Goal: Transaction & Acquisition: Subscribe to service/newsletter

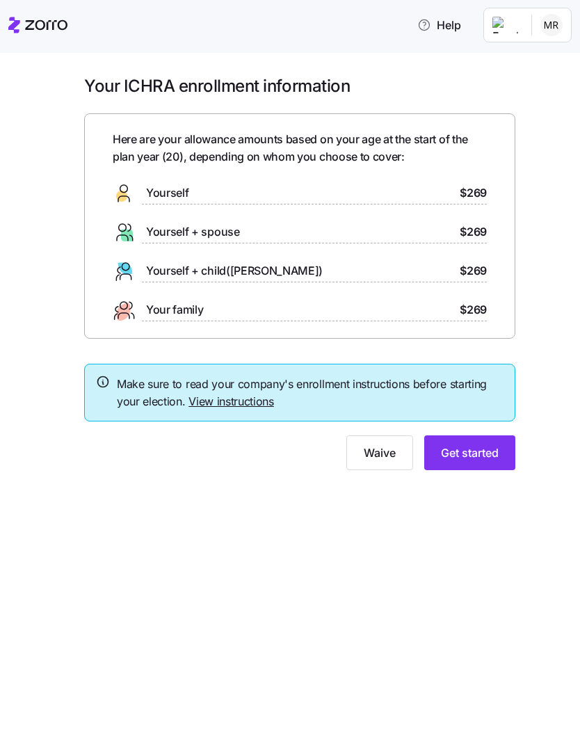
click at [442, 179] on div "Here are your allowance amounts based on your age at the start of the plan year…" at bounding box center [300, 226] width 374 height 191
click at [488, 453] on span "Get started" at bounding box center [470, 452] width 58 height 17
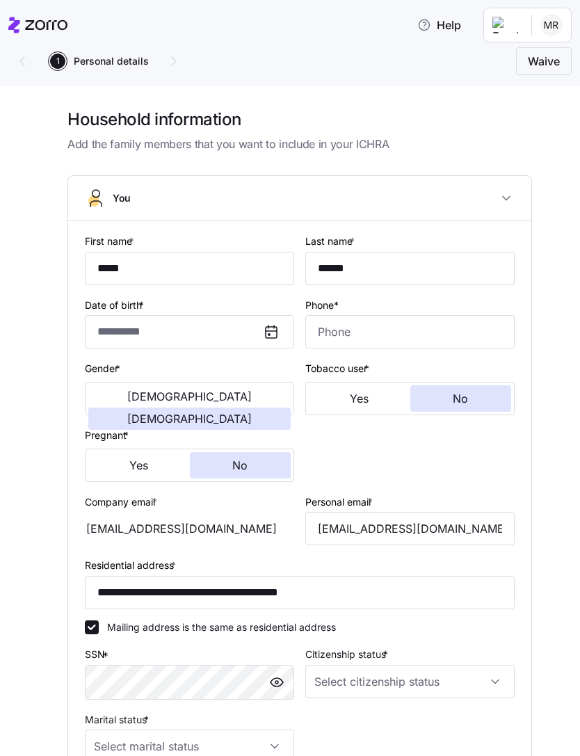
type input "**********"
type input "[PHONE_NUMBER]"
type input "[DEMOGRAPHIC_DATA] citizen"
type input "Single"
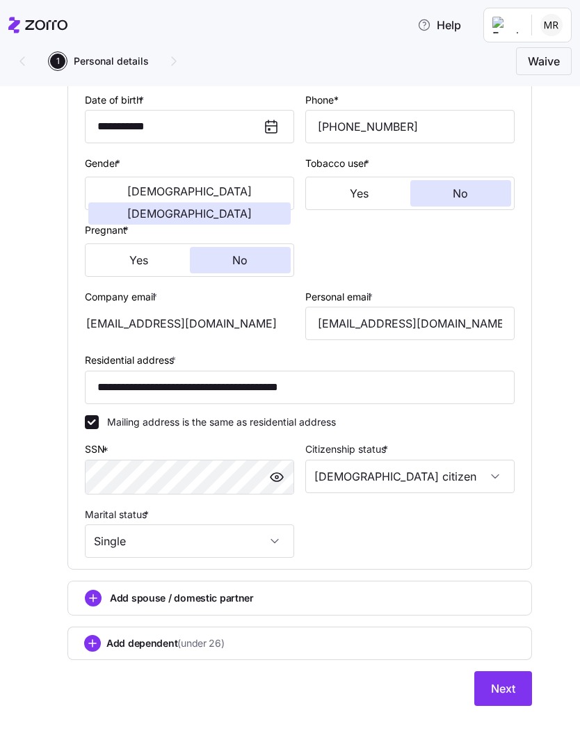
scroll to position [207, 0]
click at [509, 687] on span "Next" at bounding box center [503, 688] width 24 height 17
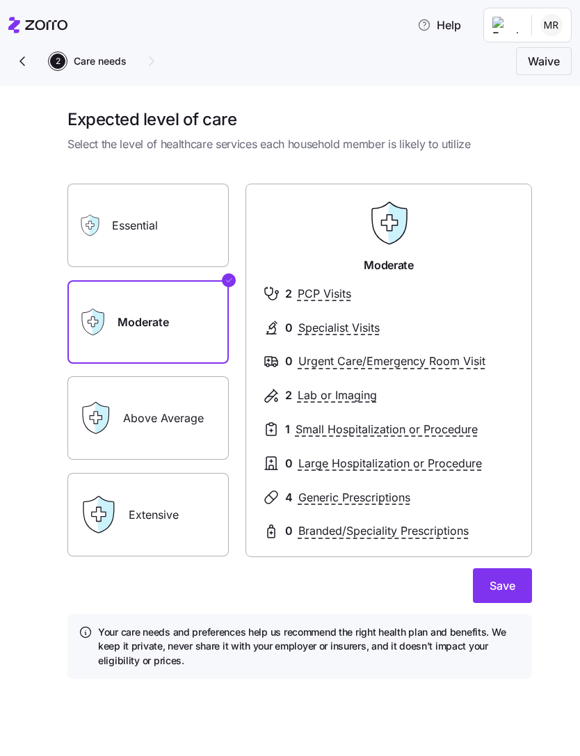
click at [164, 216] on label "Essential" at bounding box center [147, 225] width 161 height 83
click at [0, 0] on input "Essential" at bounding box center [0, 0] width 0 height 0
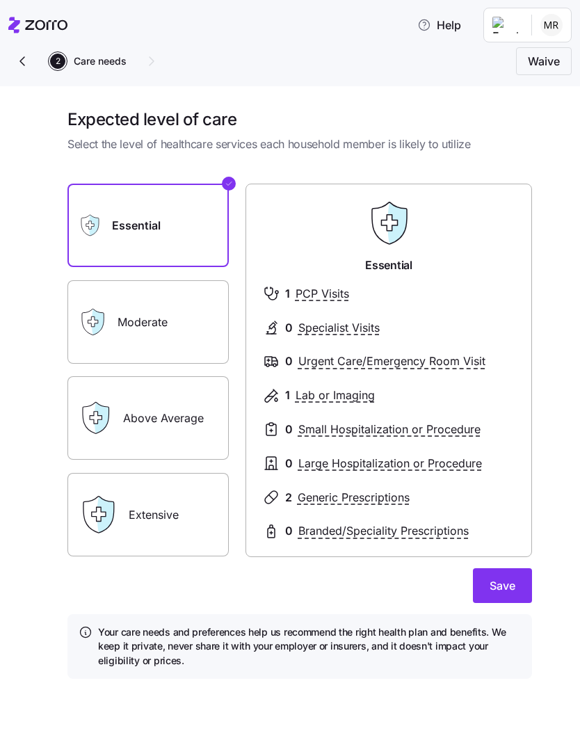
click at [208, 338] on label "Moderate" at bounding box center [147, 321] width 161 height 83
click at [0, 0] on input "Moderate" at bounding box center [0, 0] width 0 height 0
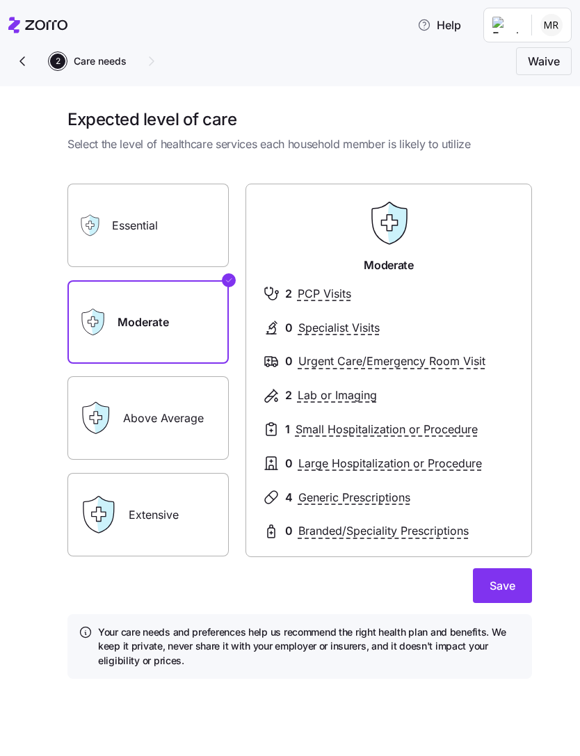
click at [171, 440] on label "Above Average" at bounding box center [147, 417] width 161 height 83
click at [0, 0] on input "Above Average" at bounding box center [0, 0] width 0 height 0
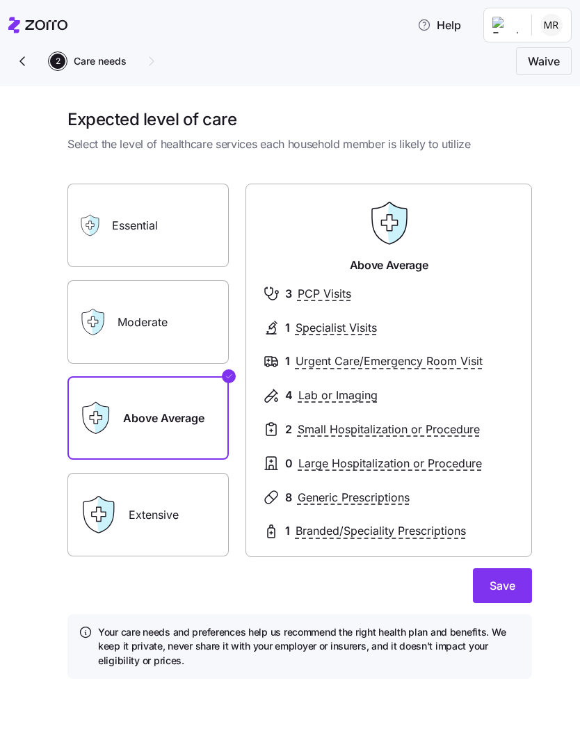
click at [190, 548] on label "Extensive" at bounding box center [147, 514] width 161 height 83
click at [0, 0] on input "Extensive" at bounding box center [0, 0] width 0 height 0
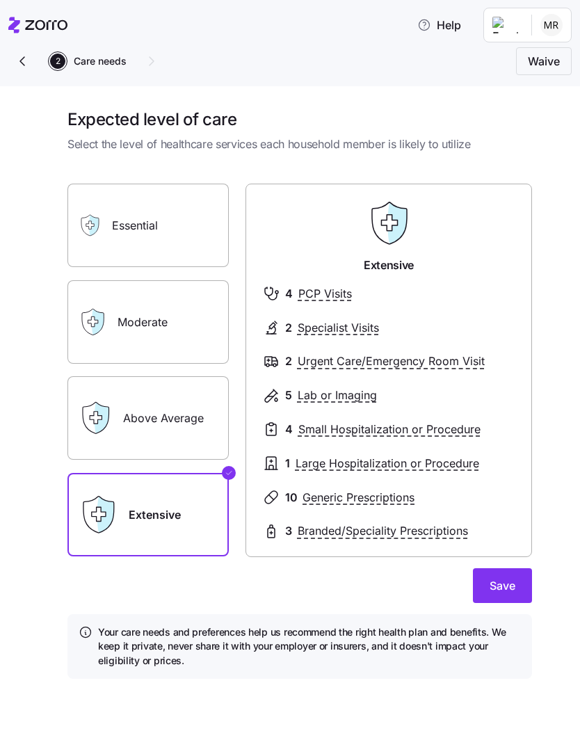
click at [84, 437] on div "Above Average" at bounding box center [147, 417] width 161 height 83
click at [124, 430] on label "Above Average" at bounding box center [147, 417] width 161 height 83
click at [0, 0] on input "Above Average" at bounding box center [0, 0] width 0 height 0
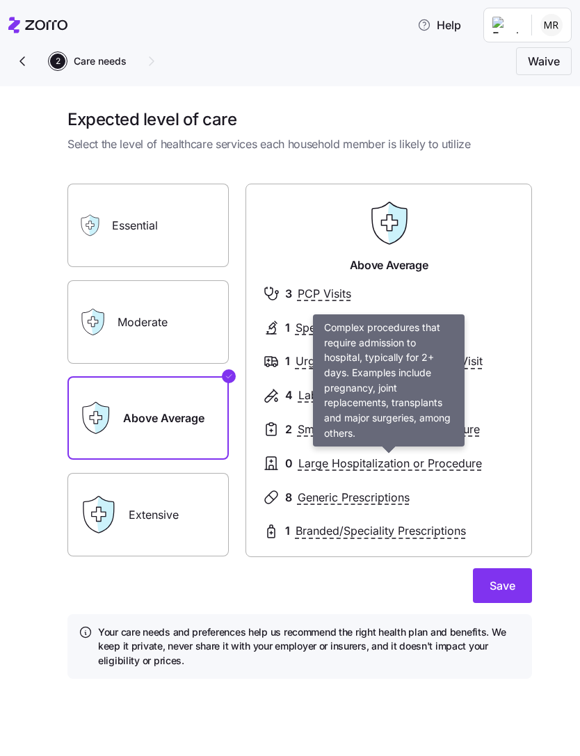
click at [435, 457] on span "Large Hospitalization or Procedure" at bounding box center [390, 463] width 184 height 17
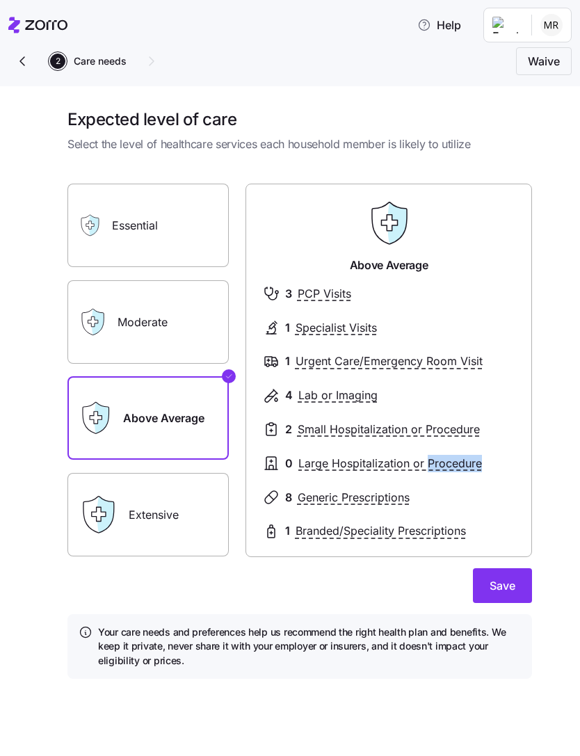
click at [495, 516] on div at bounding box center [389, 514] width 252 height 17
click at [385, 460] on span "Large Hospitalization or Procedure" at bounding box center [390, 463] width 184 height 17
click at [426, 458] on span "Large Hospitalization or Procedure" at bounding box center [390, 463] width 184 height 17
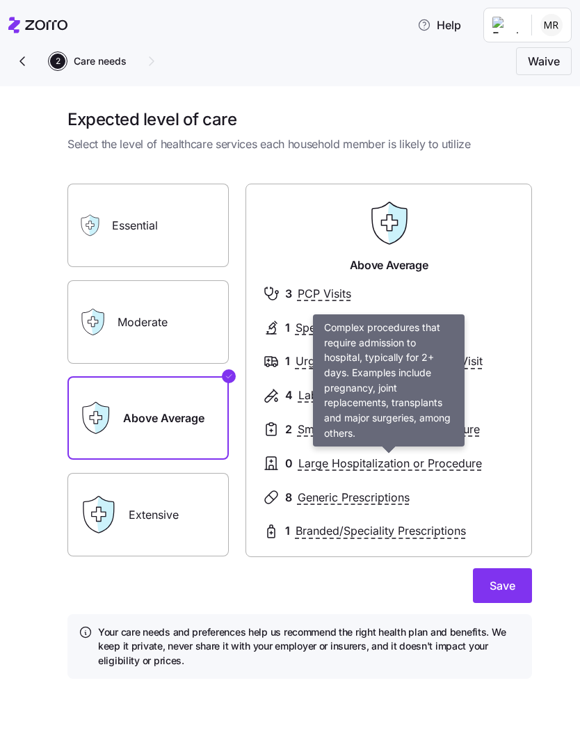
click at [575, 479] on div "Expected level of care Select the level of healthcare services each household m…" at bounding box center [290, 421] width 580 height 670
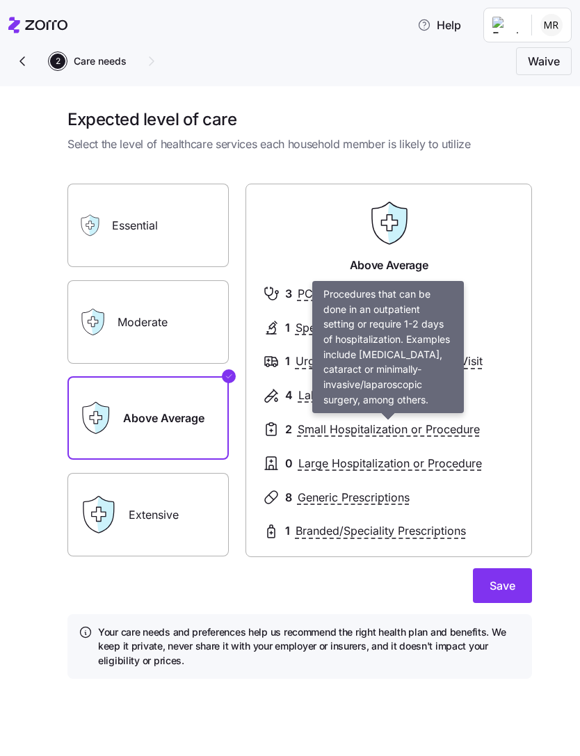
click at [389, 421] on span "Small Hospitalization or Procedure" at bounding box center [389, 429] width 182 height 17
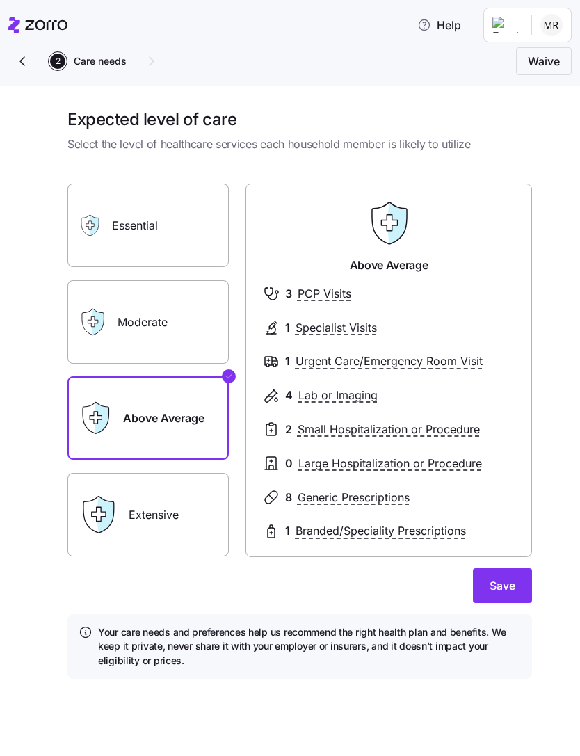
click at [424, 415] on div at bounding box center [389, 412] width 252 height 17
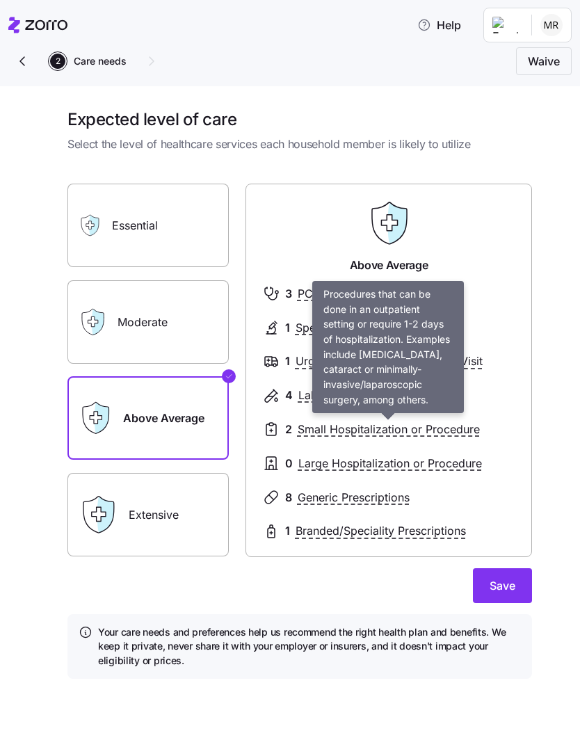
click at [441, 432] on span "Small Hospitalization or Procedure" at bounding box center [389, 429] width 182 height 17
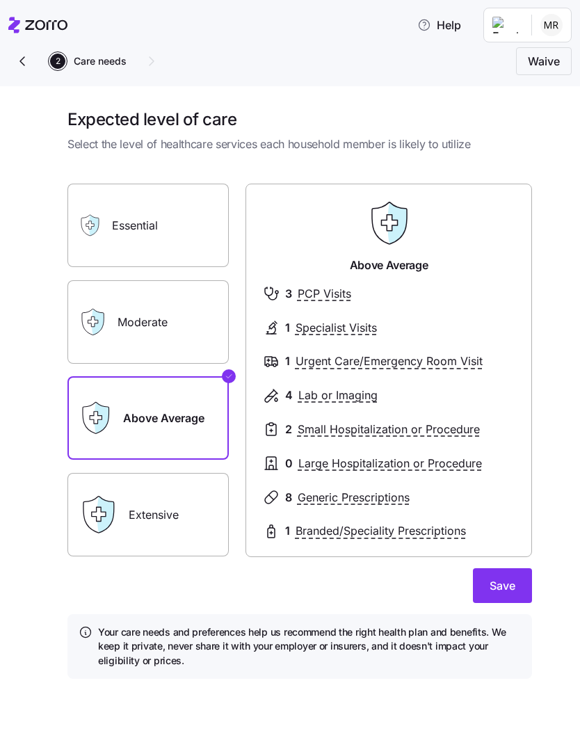
click at [421, 433] on span "Small Hospitalization or Procedure" at bounding box center [389, 429] width 182 height 17
click at [186, 535] on label "Extensive" at bounding box center [147, 514] width 161 height 83
click at [0, 0] on input "Extensive" at bounding box center [0, 0] width 0 height 0
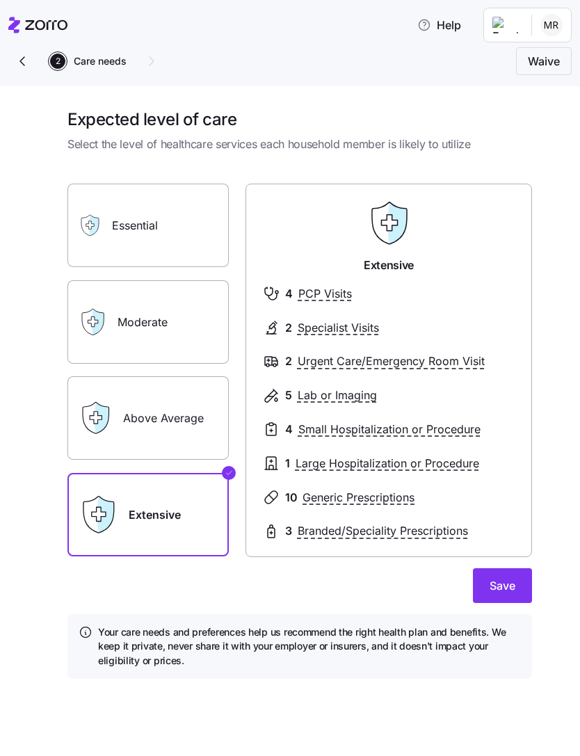
click at [129, 431] on label "Above Average" at bounding box center [147, 417] width 161 height 83
click at [0, 0] on input "Above Average" at bounding box center [0, 0] width 0 height 0
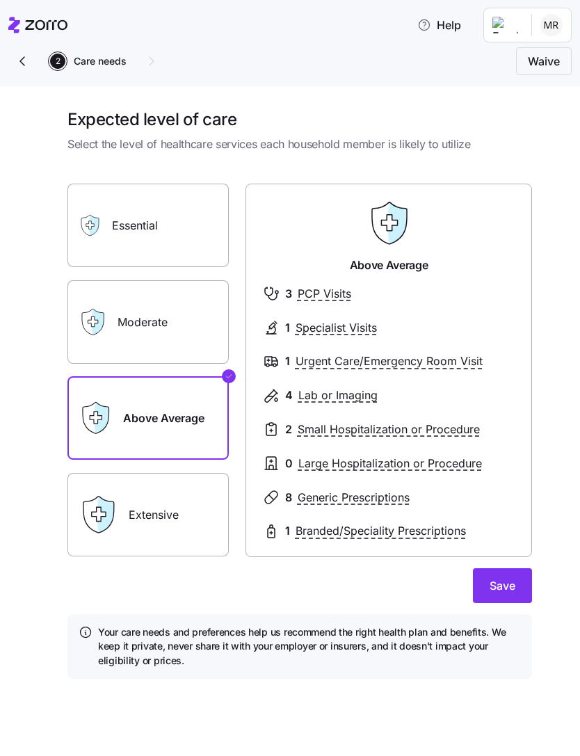
click at [493, 579] on span "Save" at bounding box center [503, 585] width 26 height 17
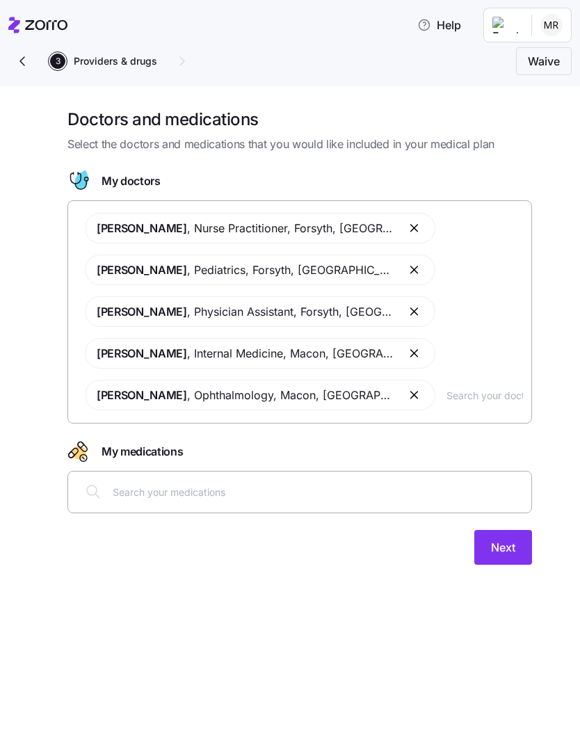
click at [407, 399] on button "button" at bounding box center [415, 395] width 17 height 17
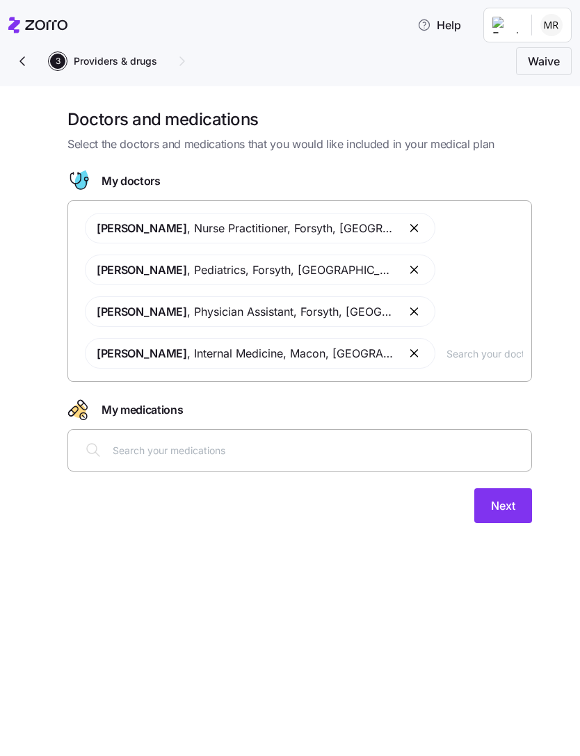
click at [499, 515] on button "Next" at bounding box center [503, 505] width 58 height 35
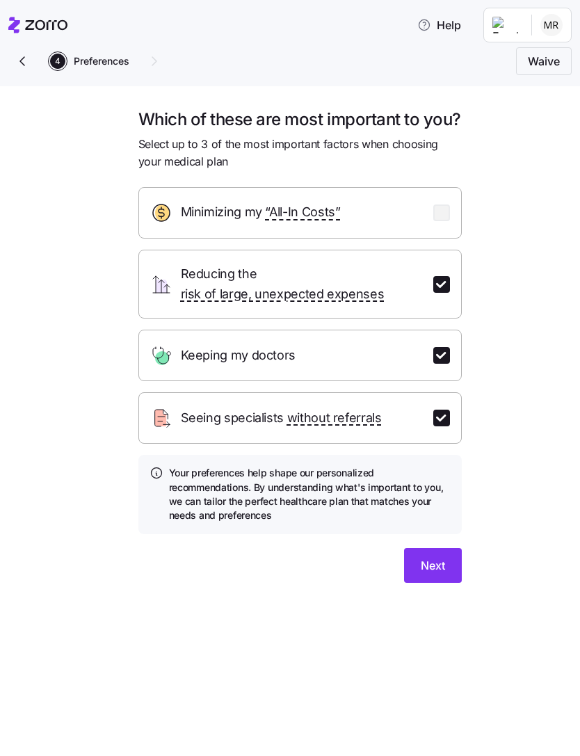
click at [440, 293] on input "checkbox" at bounding box center [441, 284] width 17 height 17
checkbox input "false"
click at [441, 221] on input "checkbox" at bounding box center [441, 212] width 17 height 17
click at [437, 221] on input "checkbox" at bounding box center [441, 212] width 17 height 17
click at [449, 221] on input "checkbox" at bounding box center [441, 212] width 17 height 17
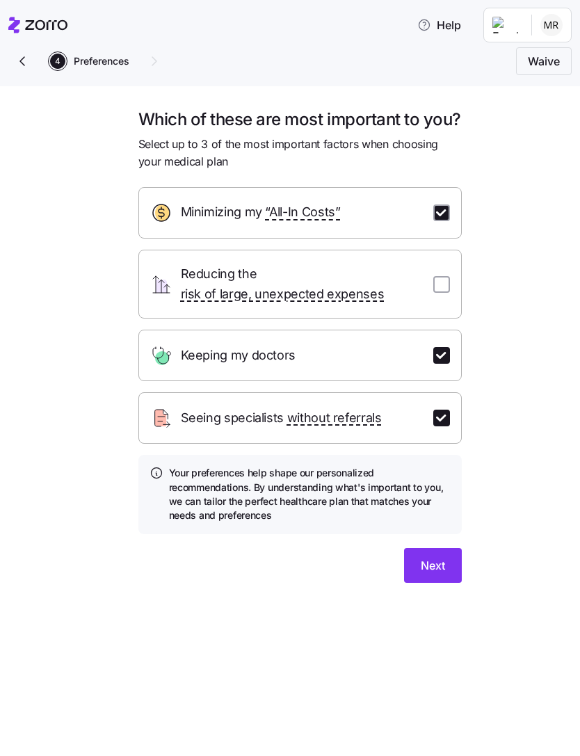
checkbox input "true"
click at [438, 574] on span "Next" at bounding box center [433, 565] width 24 height 17
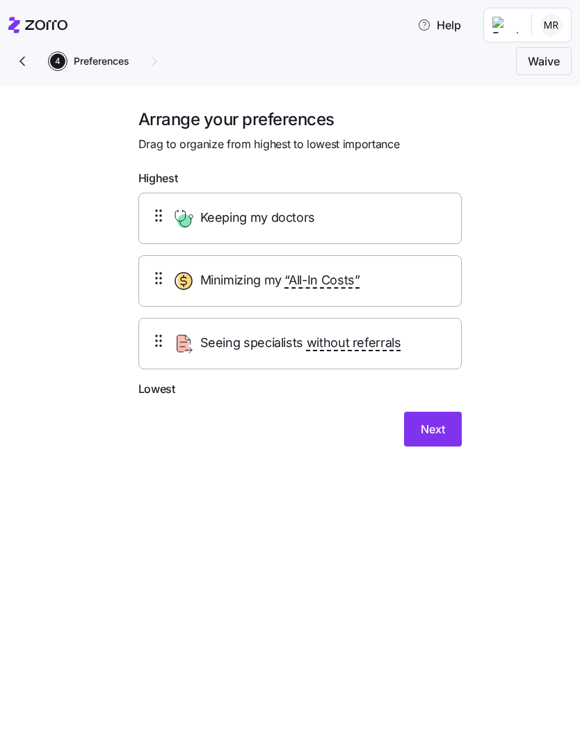
click at [442, 430] on span "Next" at bounding box center [433, 429] width 24 height 17
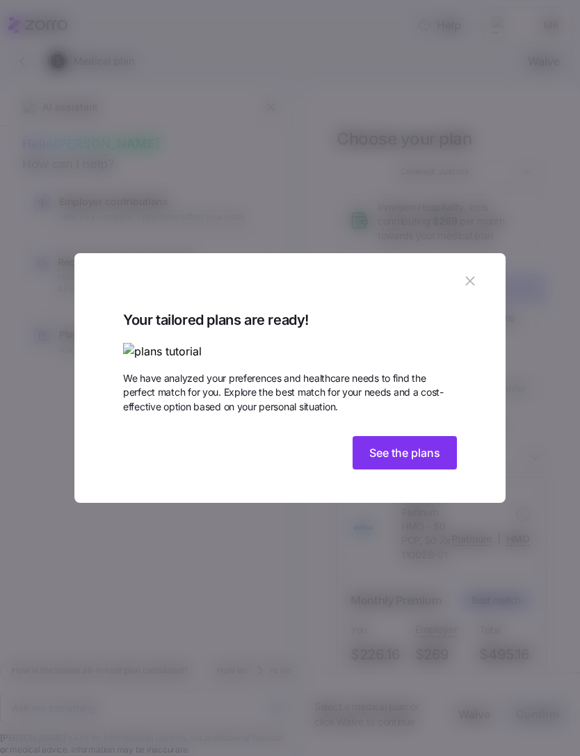
click at [423, 461] on span "See the plans" at bounding box center [404, 452] width 71 height 17
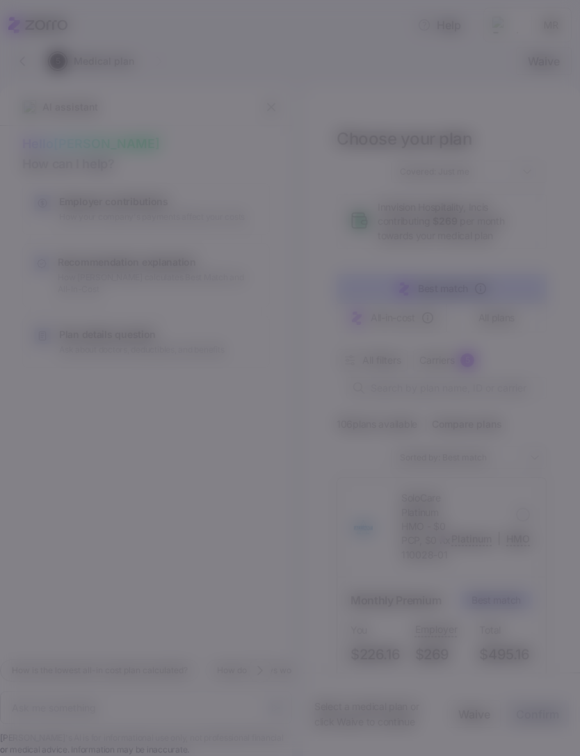
type textarea "x"
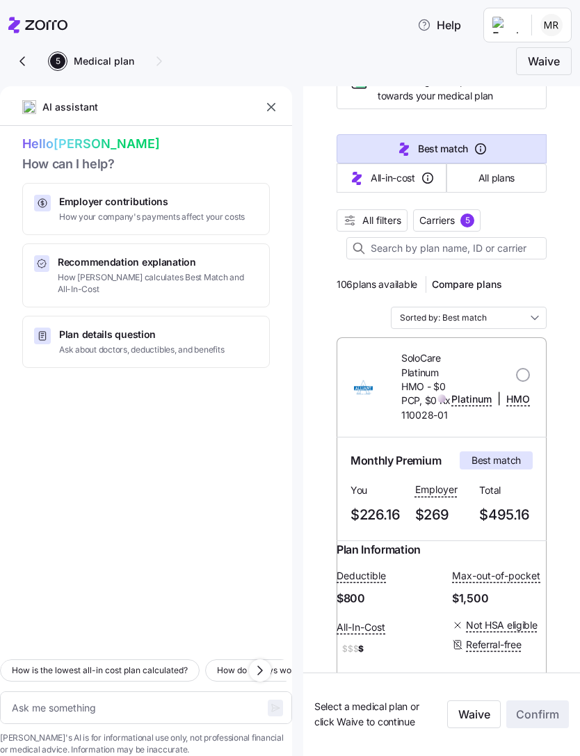
scroll to position [150, 0]
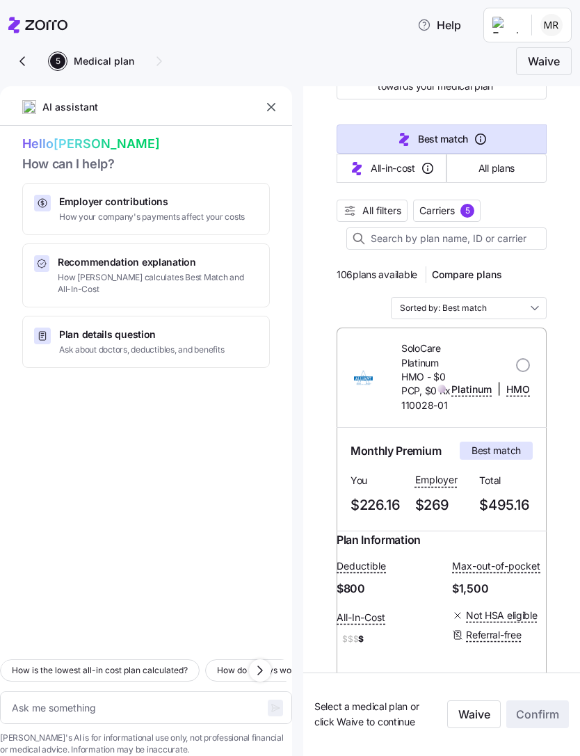
click at [269, 103] on icon "button" at bounding box center [271, 107] width 14 height 14
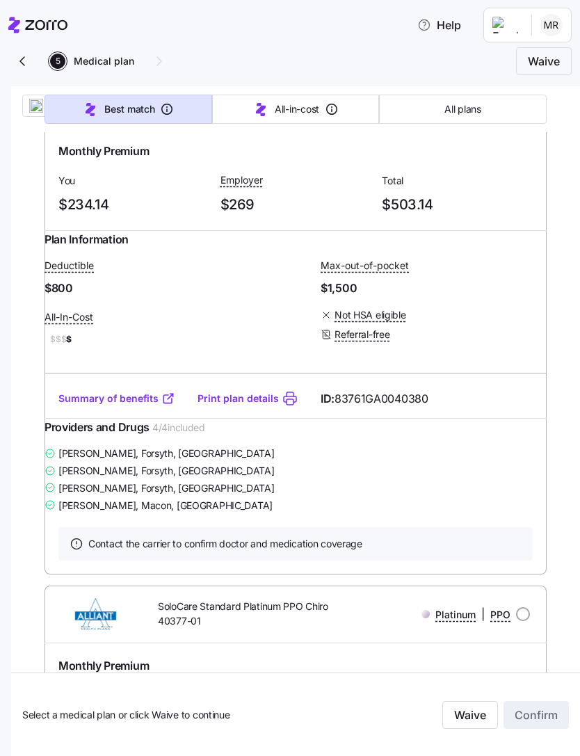
scroll to position [1308, 0]
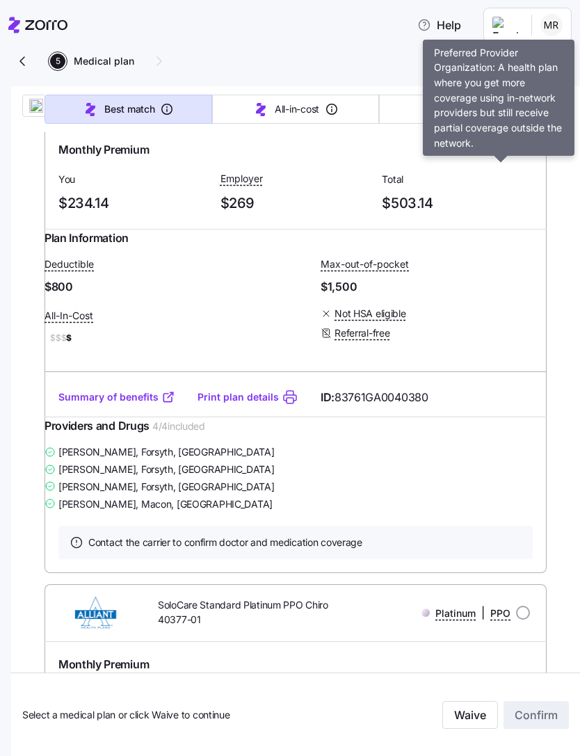
click at [510, 105] on span "PPO" at bounding box center [500, 98] width 20 height 14
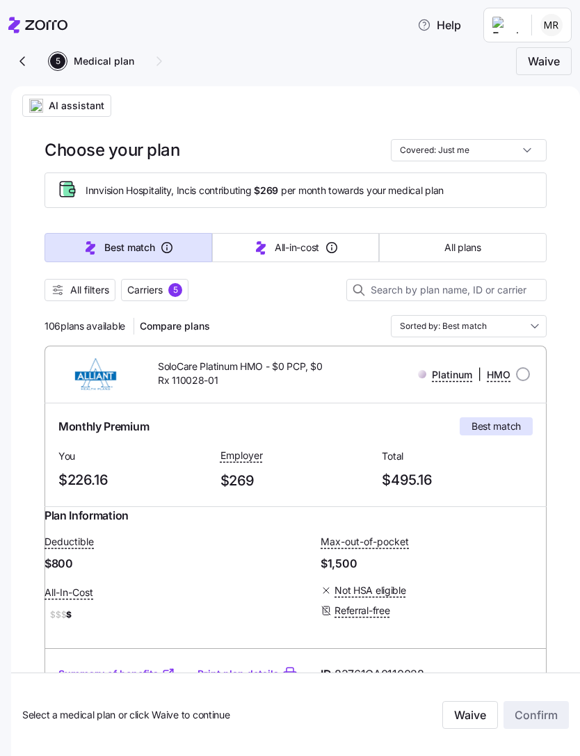
scroll to position [0, 0]
click at [90, 294] on span "All filters" at bounding box center [89, 290] width 39 height 14
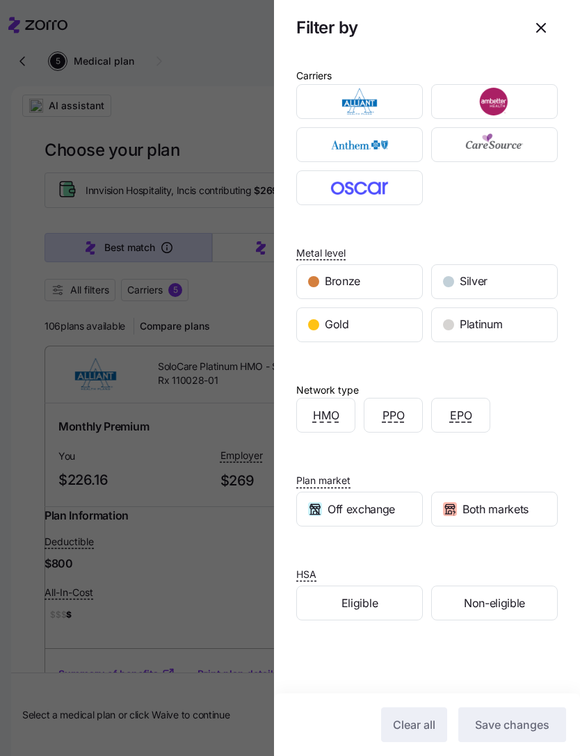
click at [409, 408] on div "PPO" at bounding box center [393, 415] width 58 height 33
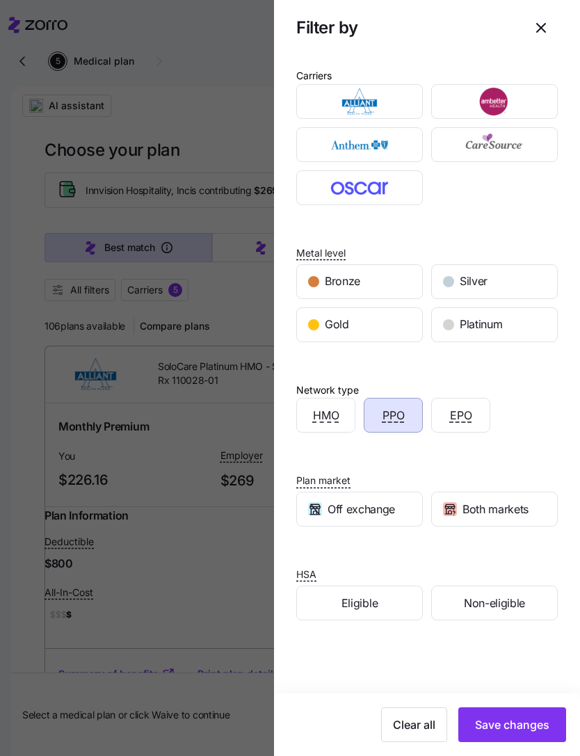
click at [528, 721] on span "Save changes" at bounding box center [512, 724] width 74 height 17
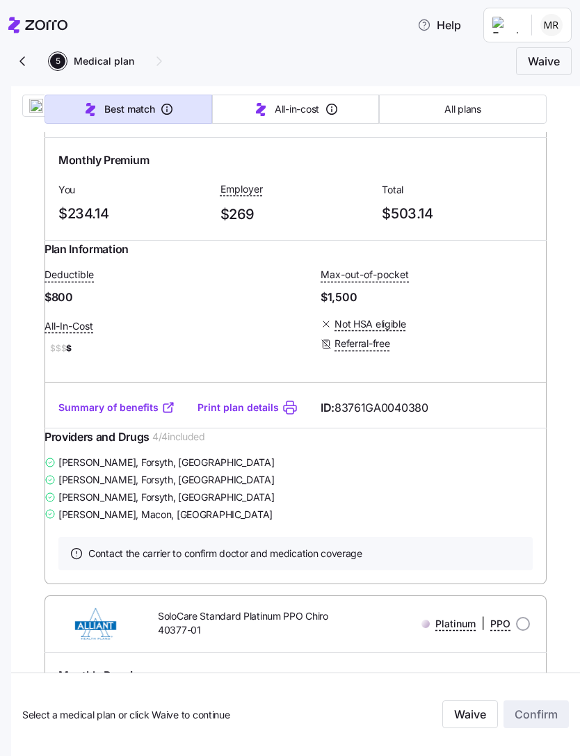
scroll to position [266, 0]
click at [117, 414] on link "Summary of benefits" at bounding box center [116, 407] width 117 height 14
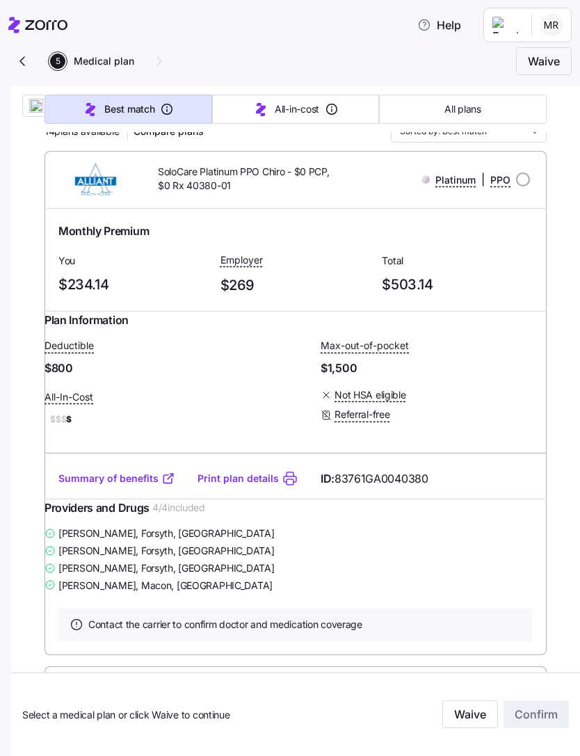
scroll to position [193, 0]
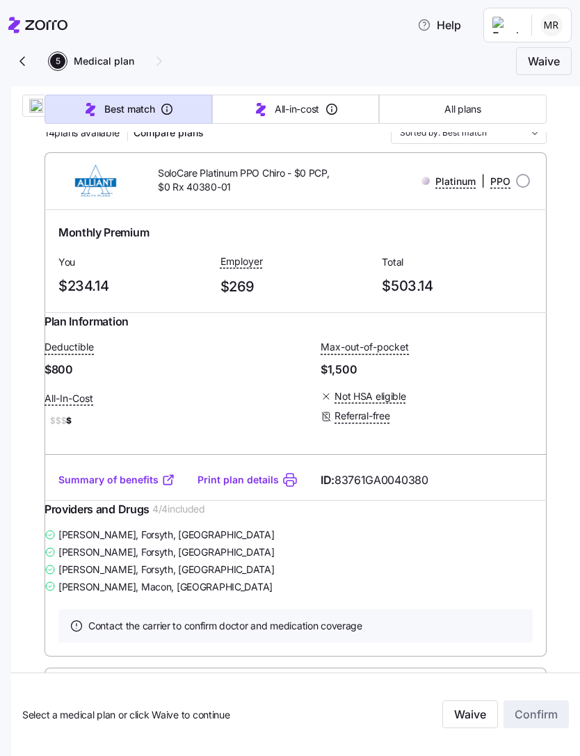
click at [131, 500] on div "Summary of benefits Print plan details ID: 83761GA0040380" at bounding box center [296, 480] width 502 height 40
click at [522, 180] on input "radio" at bounding box center [523, 181] width 14 height 14
radio input "true"
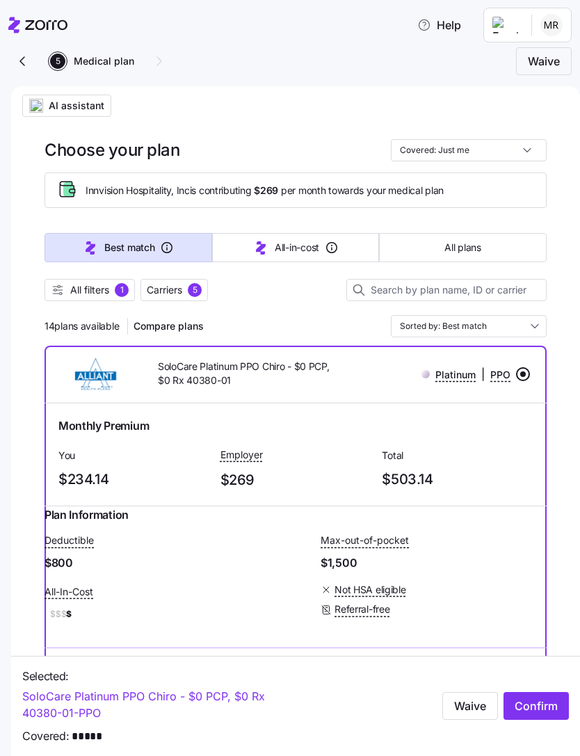
scroll to position [0, 0]
click at [542, 711] on span "Confirm" at bounding box center [536, 706] width 43 height 17
